Goal: Task Accomplishment & Management: Manage account settings

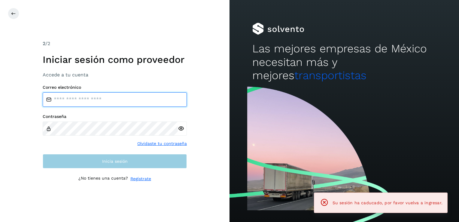
type input "**********"
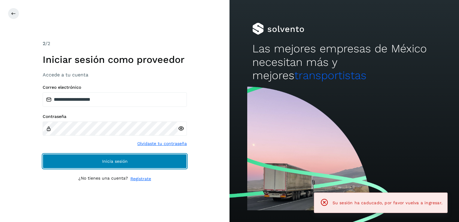
click at [119, 160] on span "Inicia sesión" at bounding box center [115, 161] width 26 height 4
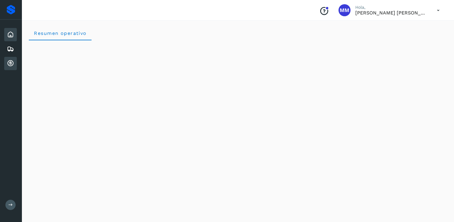
click at [11, 60] on icon at bounding box center [10, 63] width 7 height 7
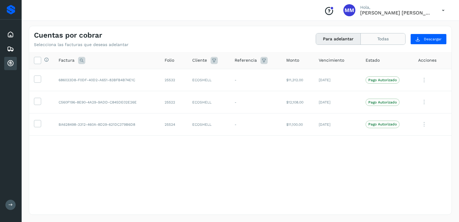
click at [385, 40] on button "Todas" at bounding box center [383, 38] width 44 height 11
